Goal: Transaction & Acquisition: Purchase product/service

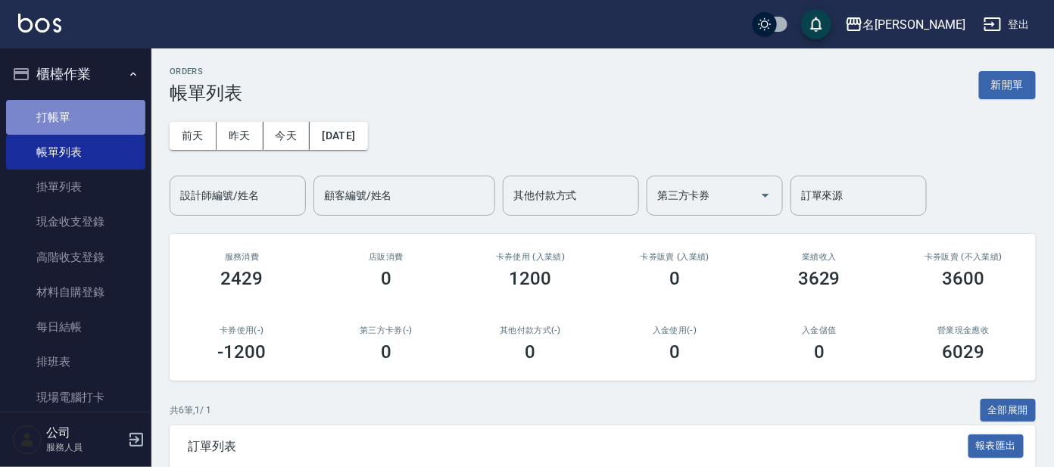
click at [86, 123] on link "打帳單" at bounding box center [75, 117] width 139 height 35
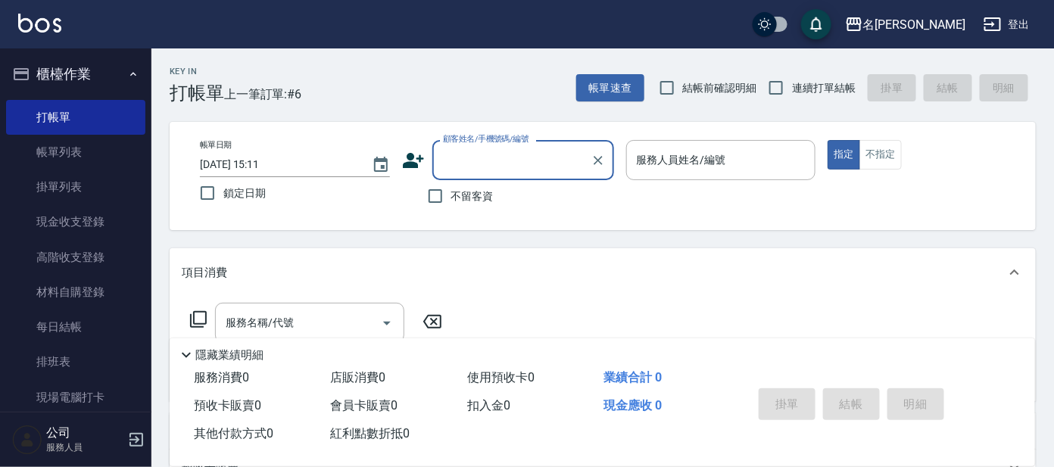
click at [474, 174] on div "顧客姓名/手機號碼/編號" at bounding box center [523, 160] width 182 height 40
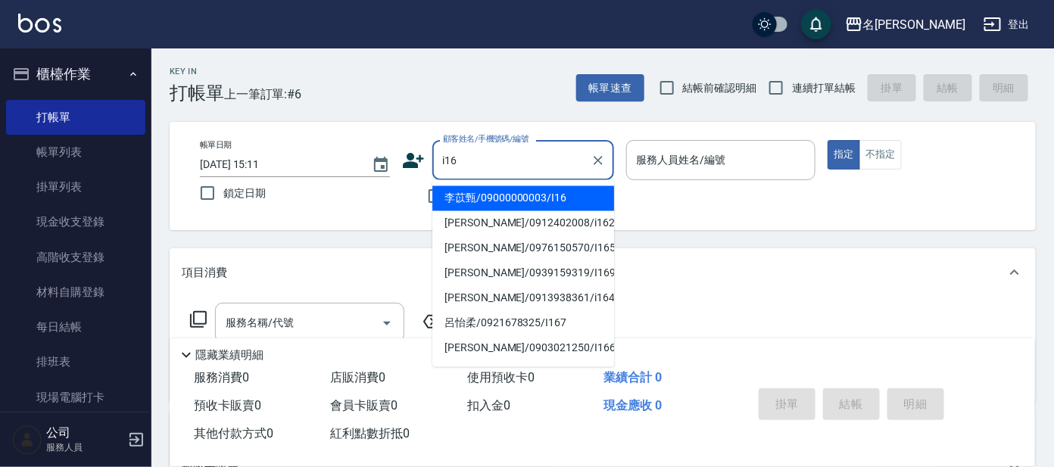
click at [482, 199] on li "李苡甄/09000000003/I16" at bounding box center [523, 198] width 182 height 25
type input "李苡甄/09000000003/I16"
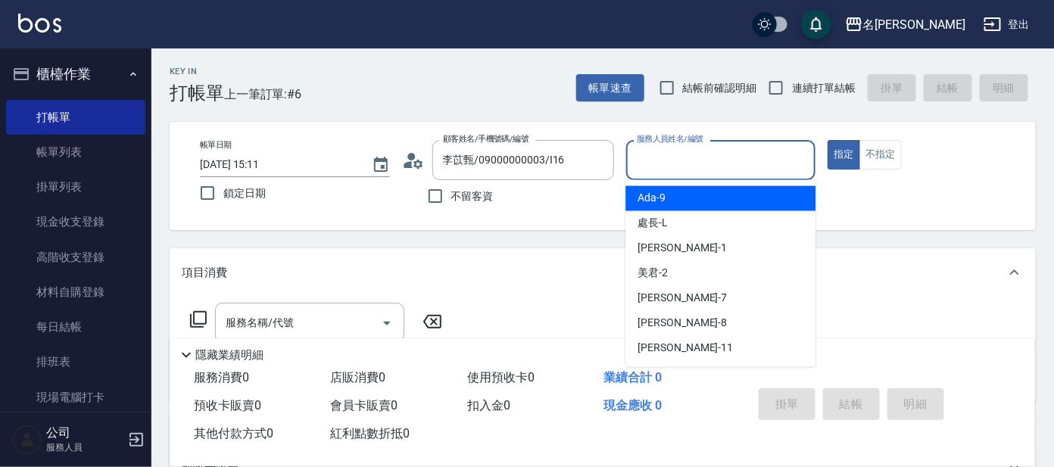
click at [668, 173] on input "服務人員姓名/編號" at bounding box center [721, 160] width 176 height 26
click at [668, 191] on div "Ada -9" at bounding box center [720, 198] width 190 height 25
type input "Ada-9"
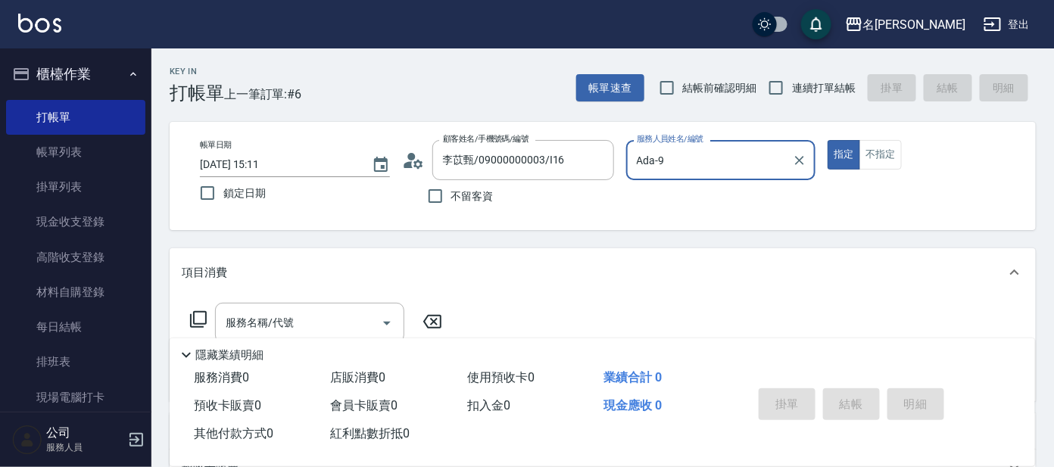
click at [193, 324] on icon at bounding box center [198, 319] width 18 height 18
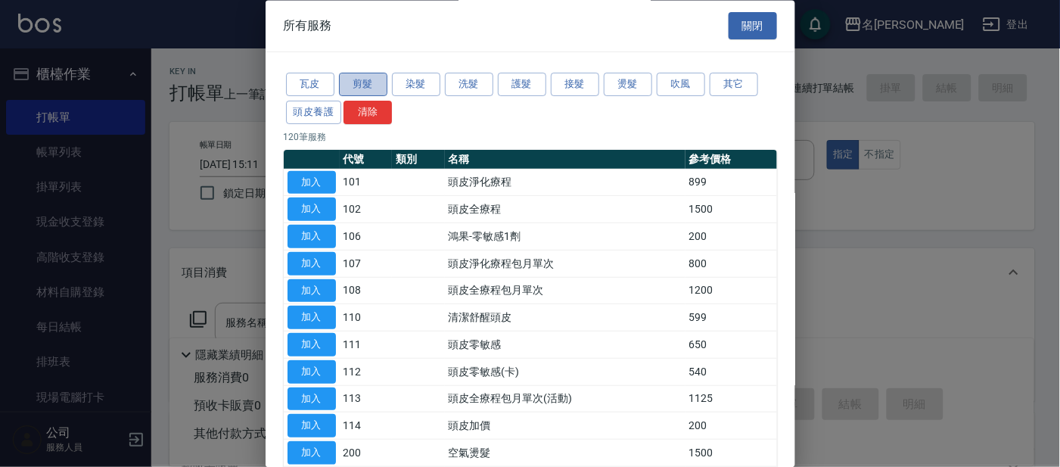
click at [357, 83] on button "剪髮" at bounding box center [363, 84] width 48 height 23
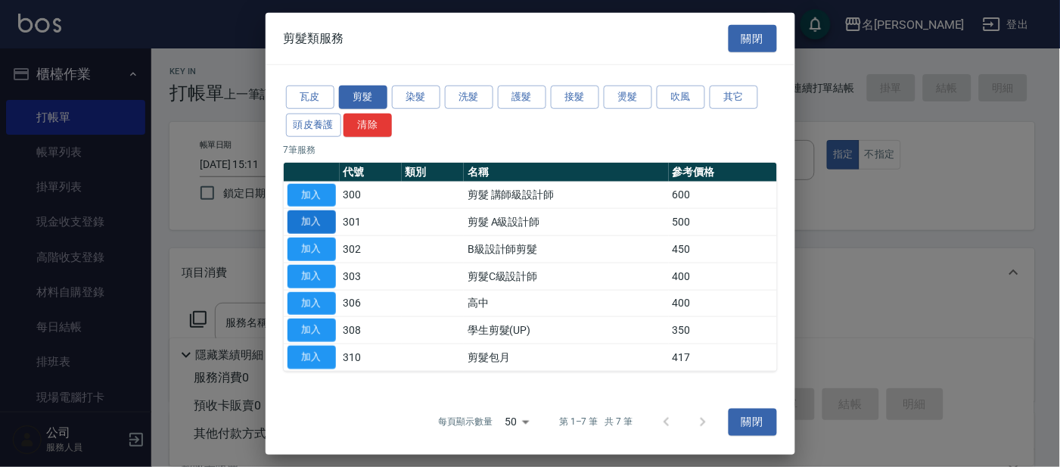
click at [314, 219] on button "加入" at bounding box center [312, 221] width 48 height 23
type input "剪髮 A級設計師(301)"
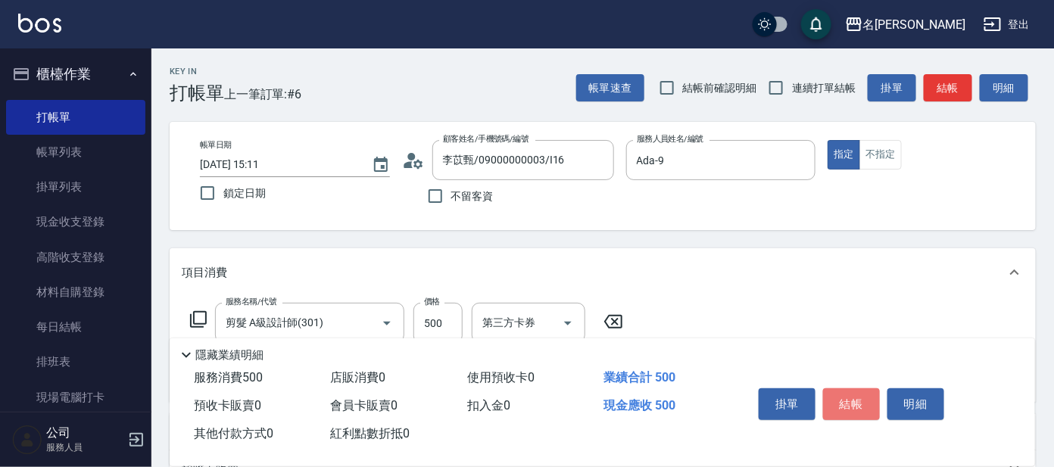
click at [845, 392] on button "結帳" at bounding box center [851, 404] width 57 height 32
